Goal: Task Accomplishment & Management: Manage account settings

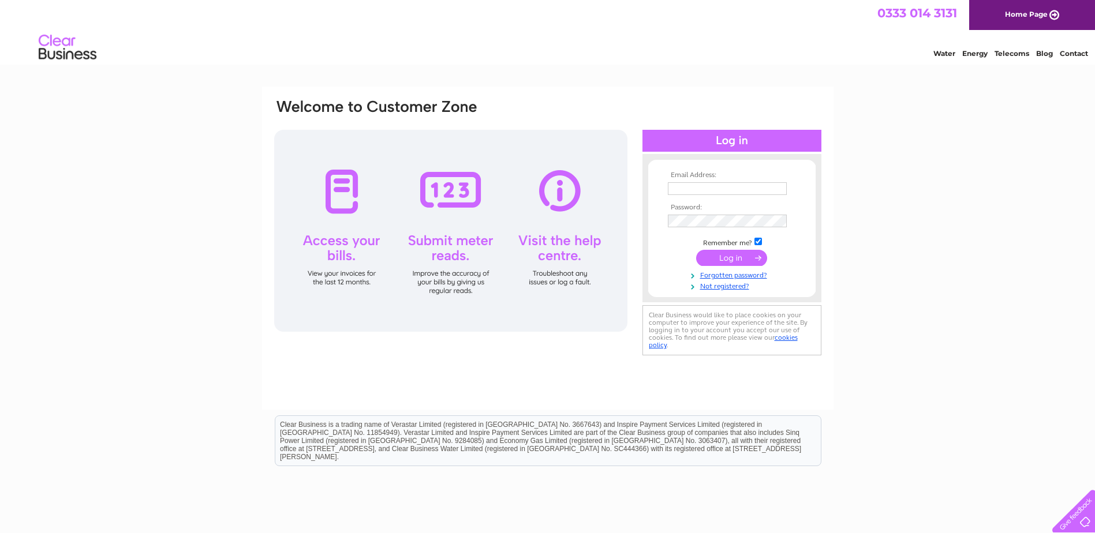
type input "donna@gmjshopfitters.com"
click at [726, 254] on input "submit" at bounding box center [731, 258] width 71 height 16
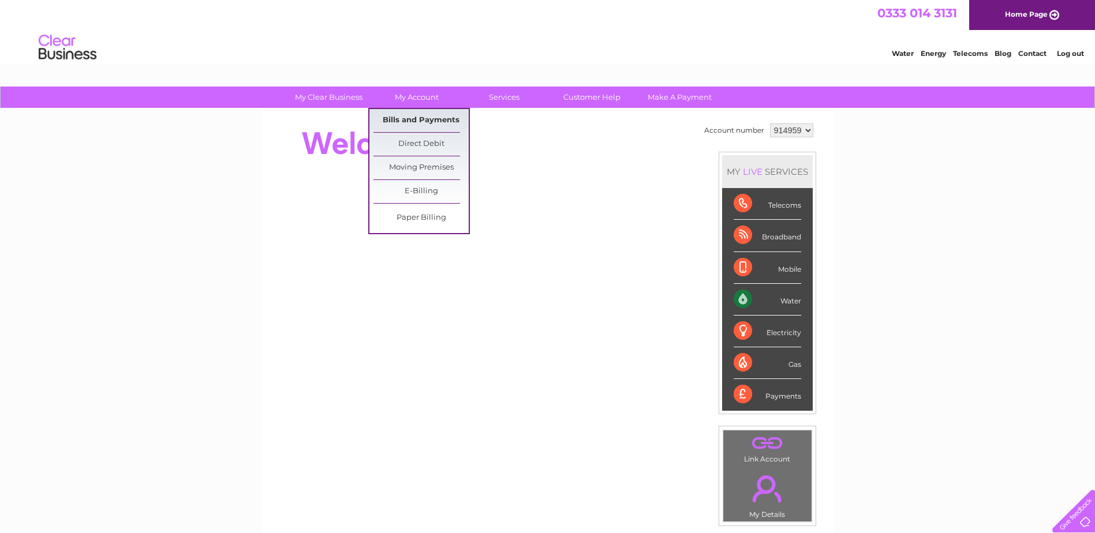
click at [422, 121] on link "Bills and Payments" at bounding box center [420, 120] width 95 height 23
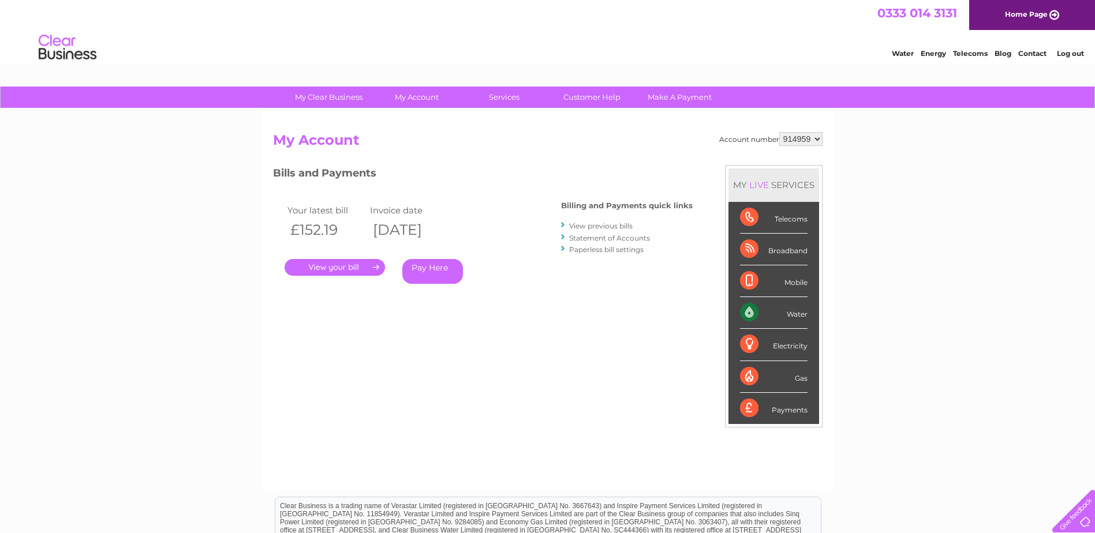
click at [349, 265] on link "." at bounding box center [334, 267] width 100 height 17
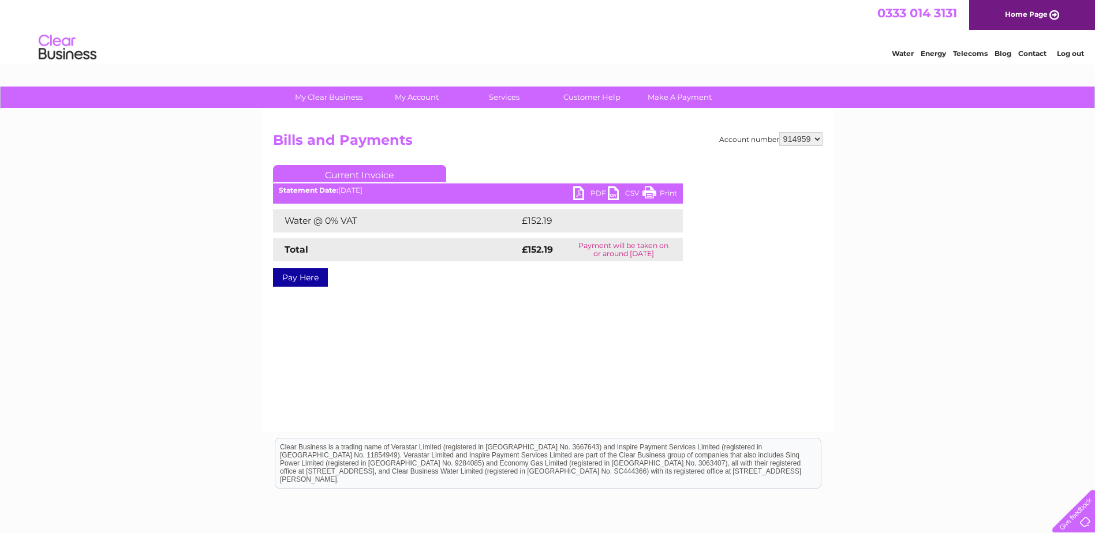
click at [590, 190] on link "PDF" at bounding box center [590, 194] width 35 height 17
